Goal: Transaction & Acquisition: Purchase product/service

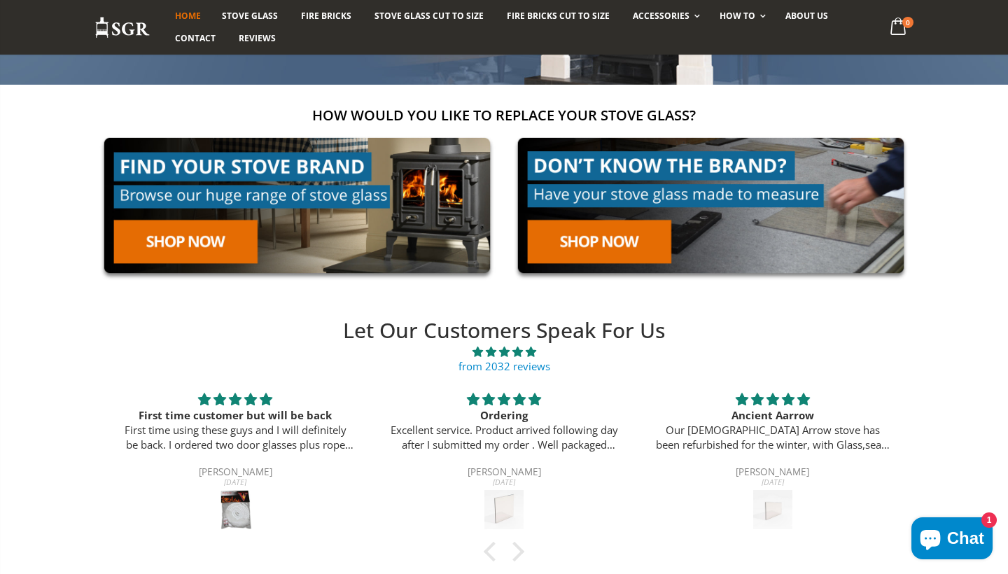
scroll to position [204, 0]
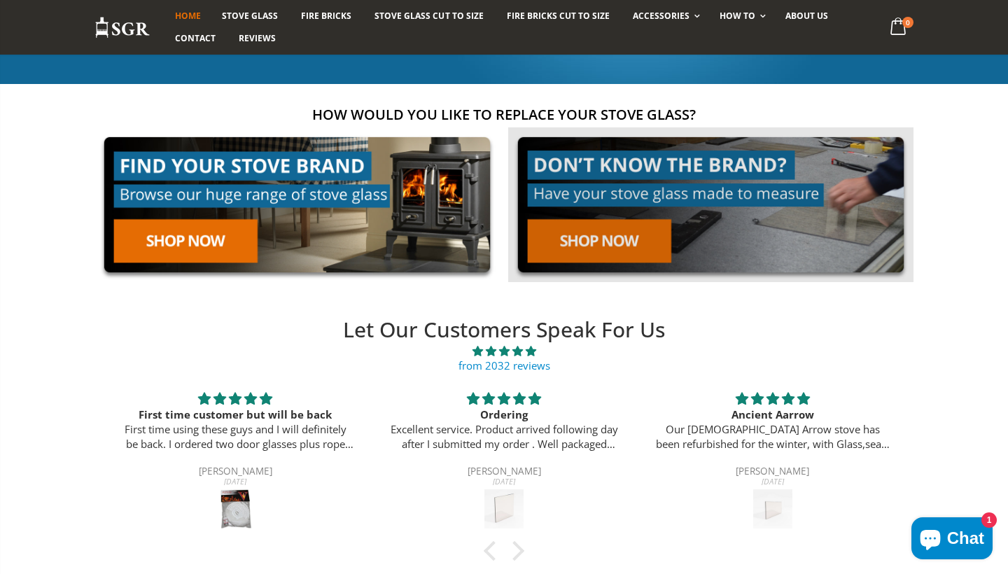
click at [625, 239] on link at bounding box center [710, 204] width 405 height 155
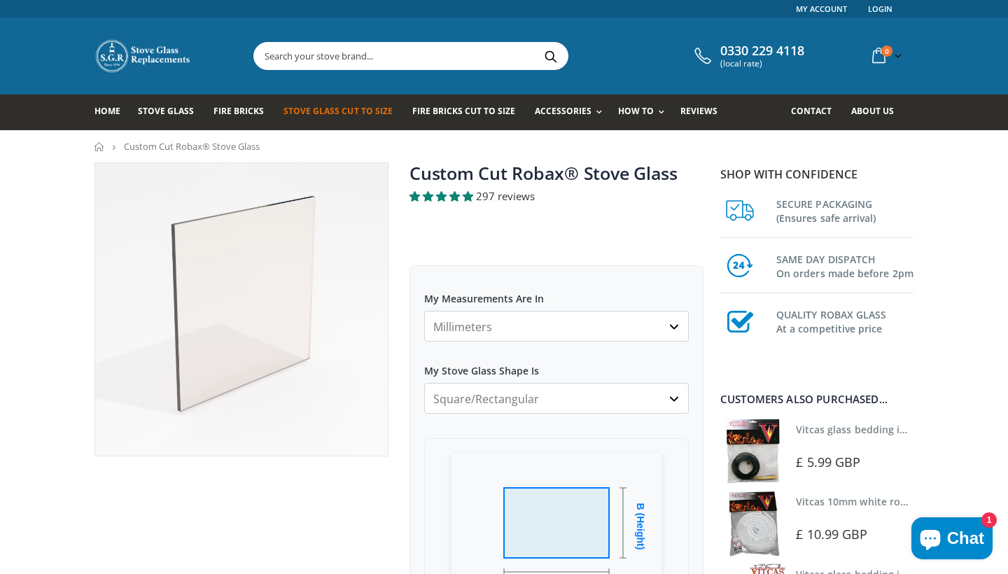
select select "cm"
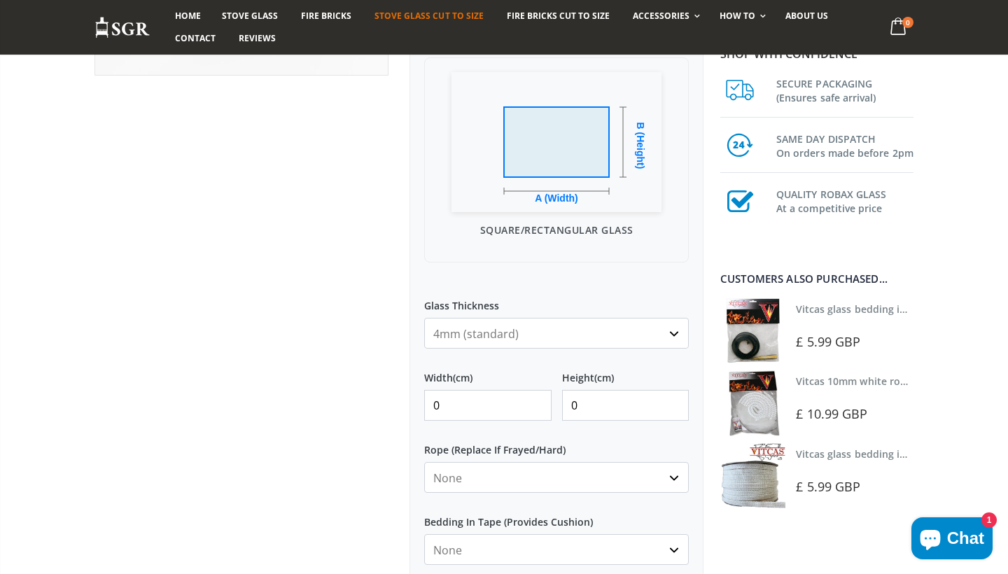
scroll to position [382, 0]
click at [536, 408] on input "0" at bounding box center [487, 404] width 127 height 31
click at [505, 408] on input "0" at bounding box center [487, 404] width 127 height 31
type input "9"
click at [635, 406] on input "0" at bounding box center [625, 404] width 127 height 31
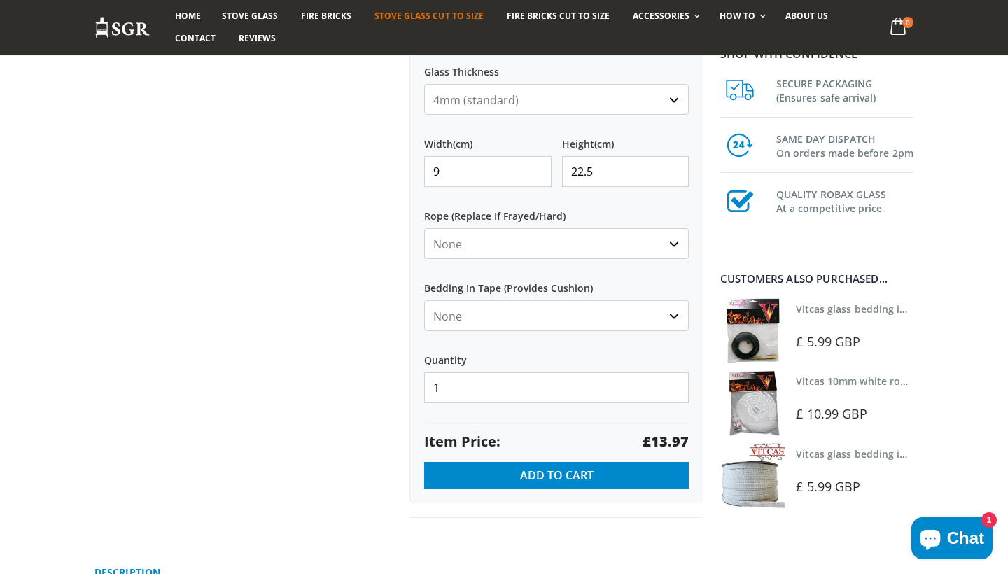
scroll to position [616, 0]
type input "22.5"
select select "10mm-white"
select select "white"
click at [674, 385] on input "2" at bounding box center [556, 386] width 265 height 31
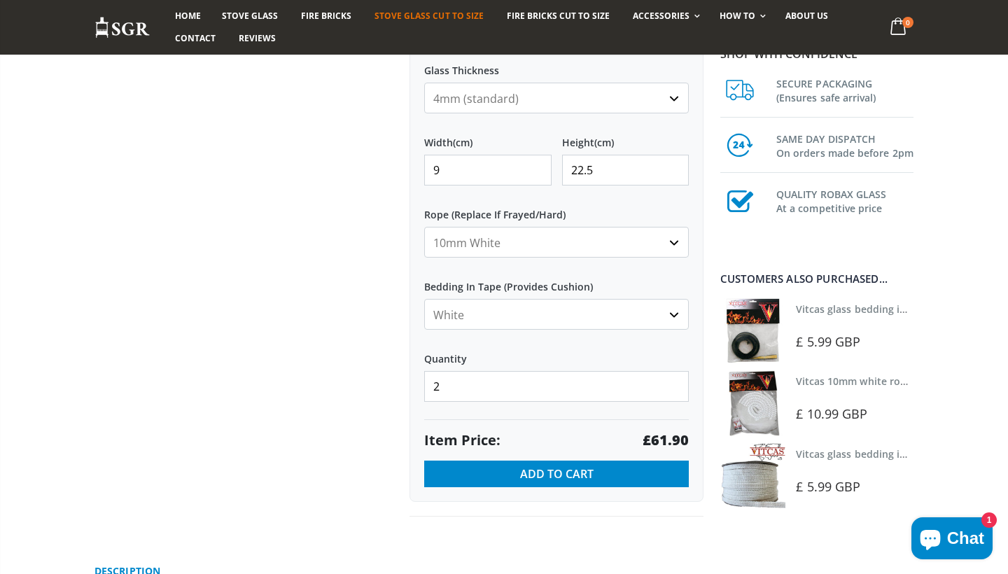
type input "1"
click at [674, 391] on input "1" at bounding box center [556, 386] width 265 height 31
select select "none"
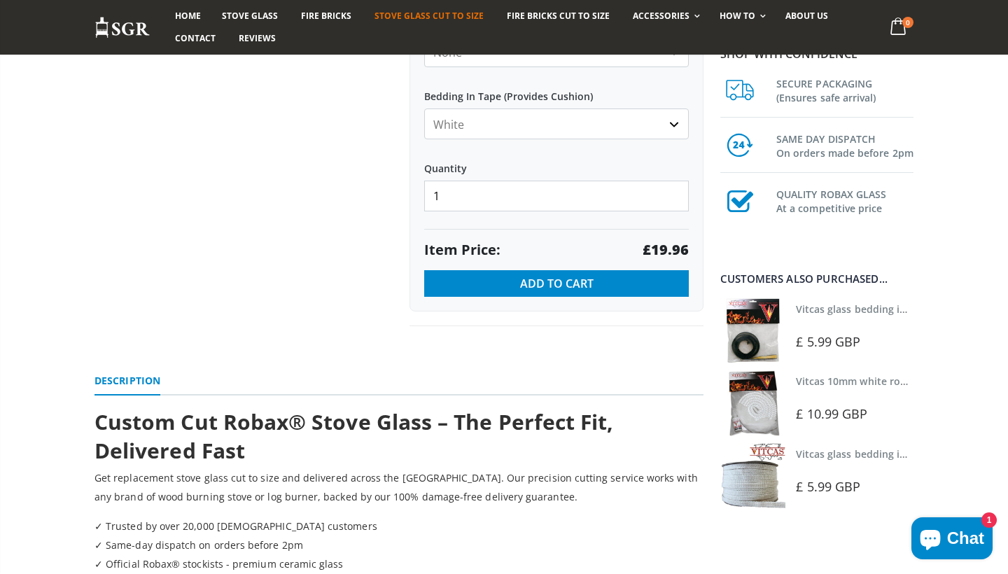
scroll to position [806, 0]
type input "2"
click at [674, 195] on input "2" at bounding box center [556, 196] width 265 height 31
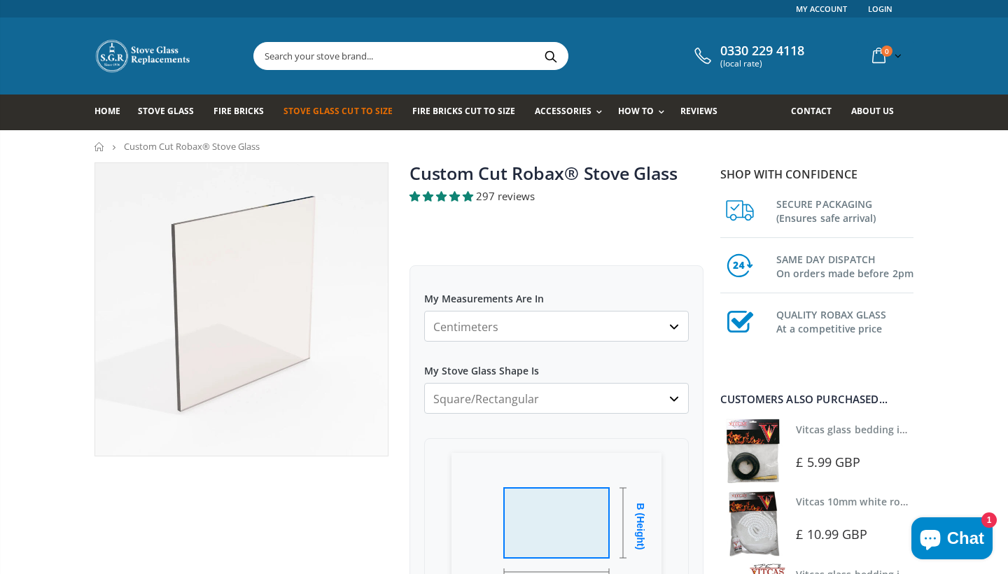
scroll to position [0, 0]
